Goal: Task Accomplishment & Management: Use online tool/utility

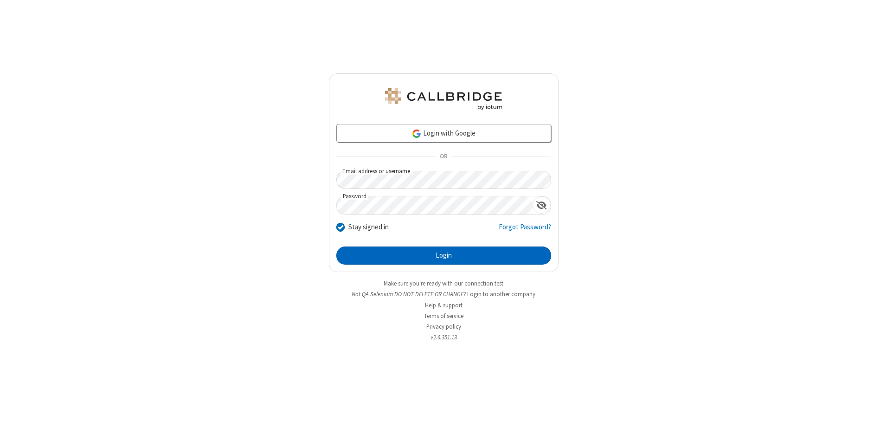
click at [444, 255] on button "Login" at bounding box center [443, 255] width 215 height 19
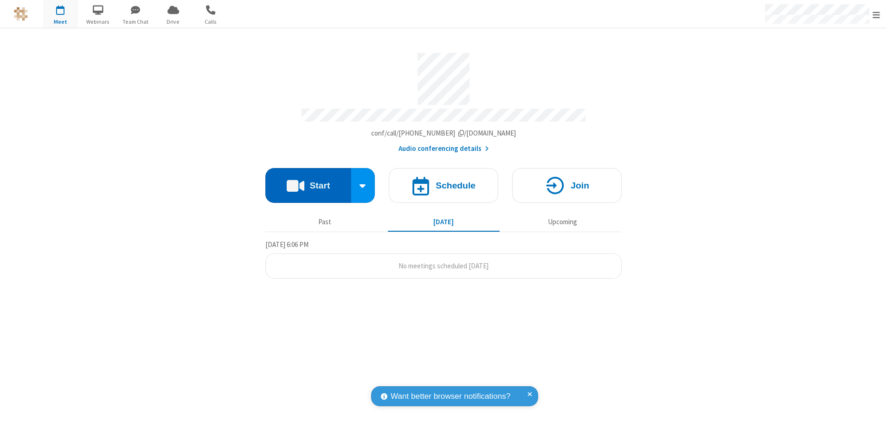
click at [308, 182] on button "Start" at bounding box center [308, 185] width 86 height 35
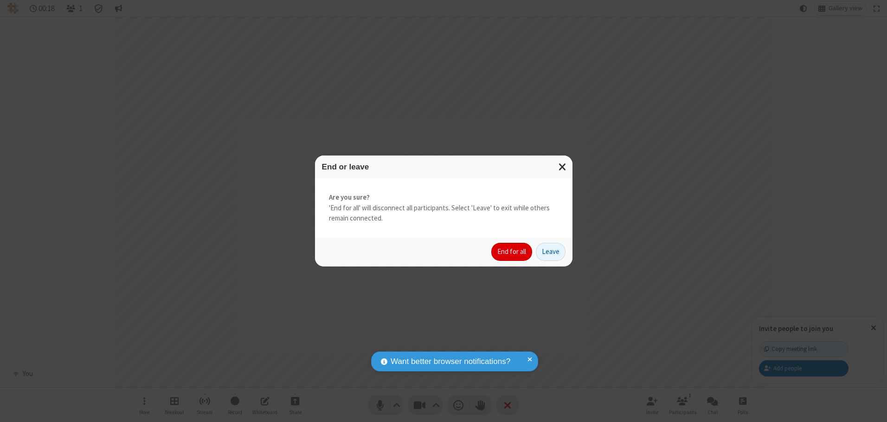
click at [512, 252] on button "End for all" at bounding box center [511, 252] width 41 height 19
